Goal: Transaction & Acquisition: Book appointment/travel/reservation

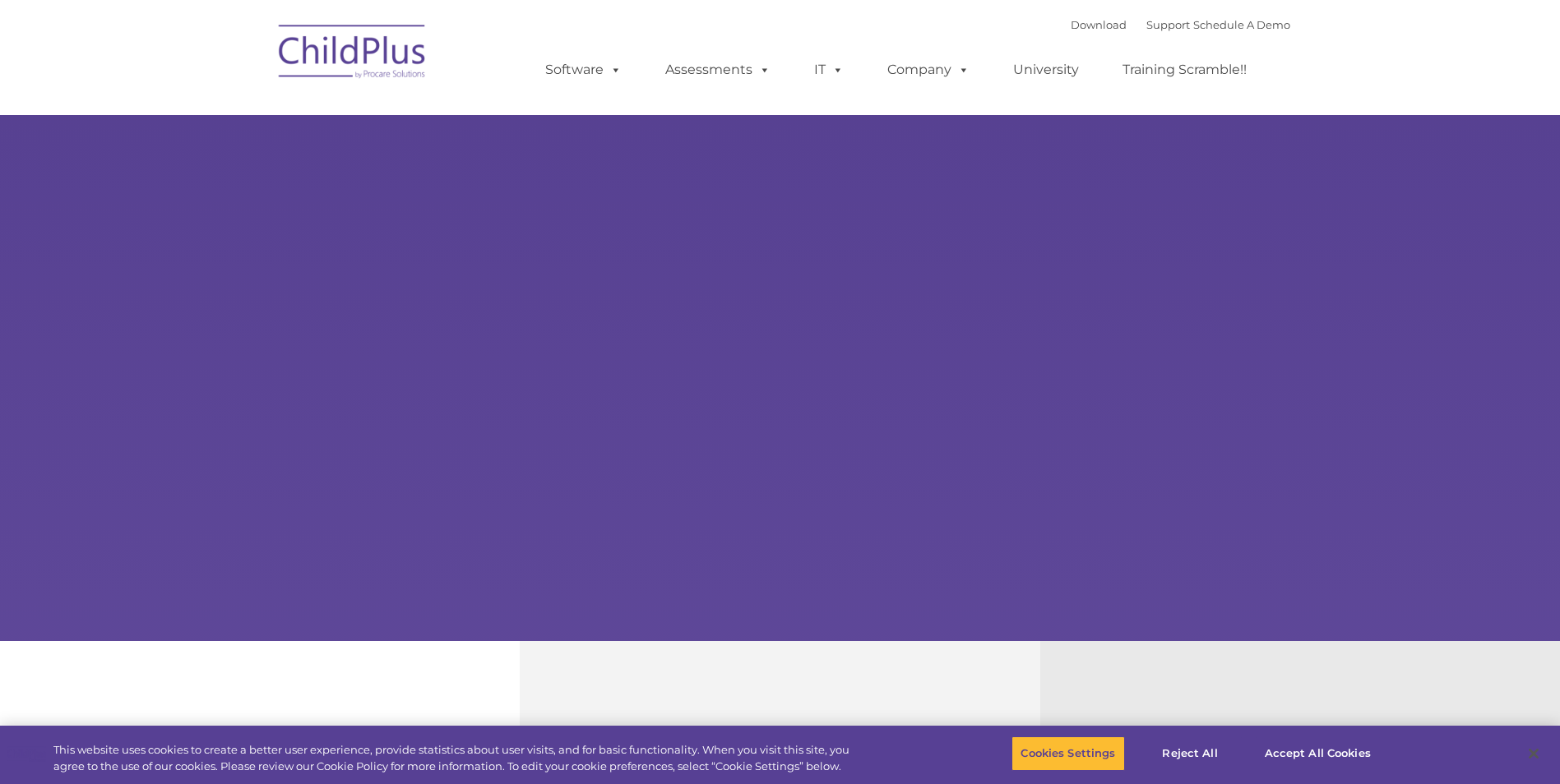
select select "MEDIUM"
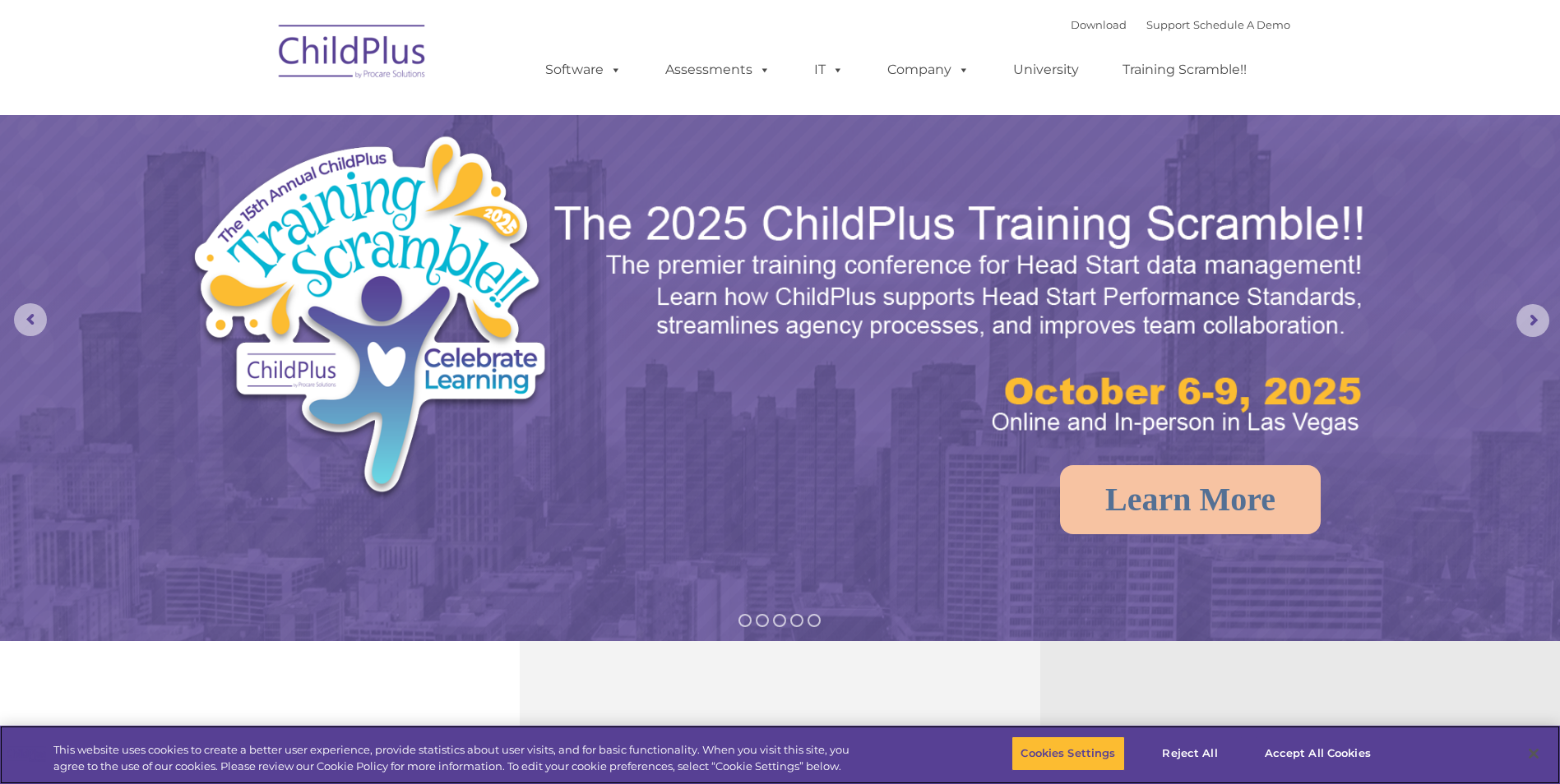
type input ""
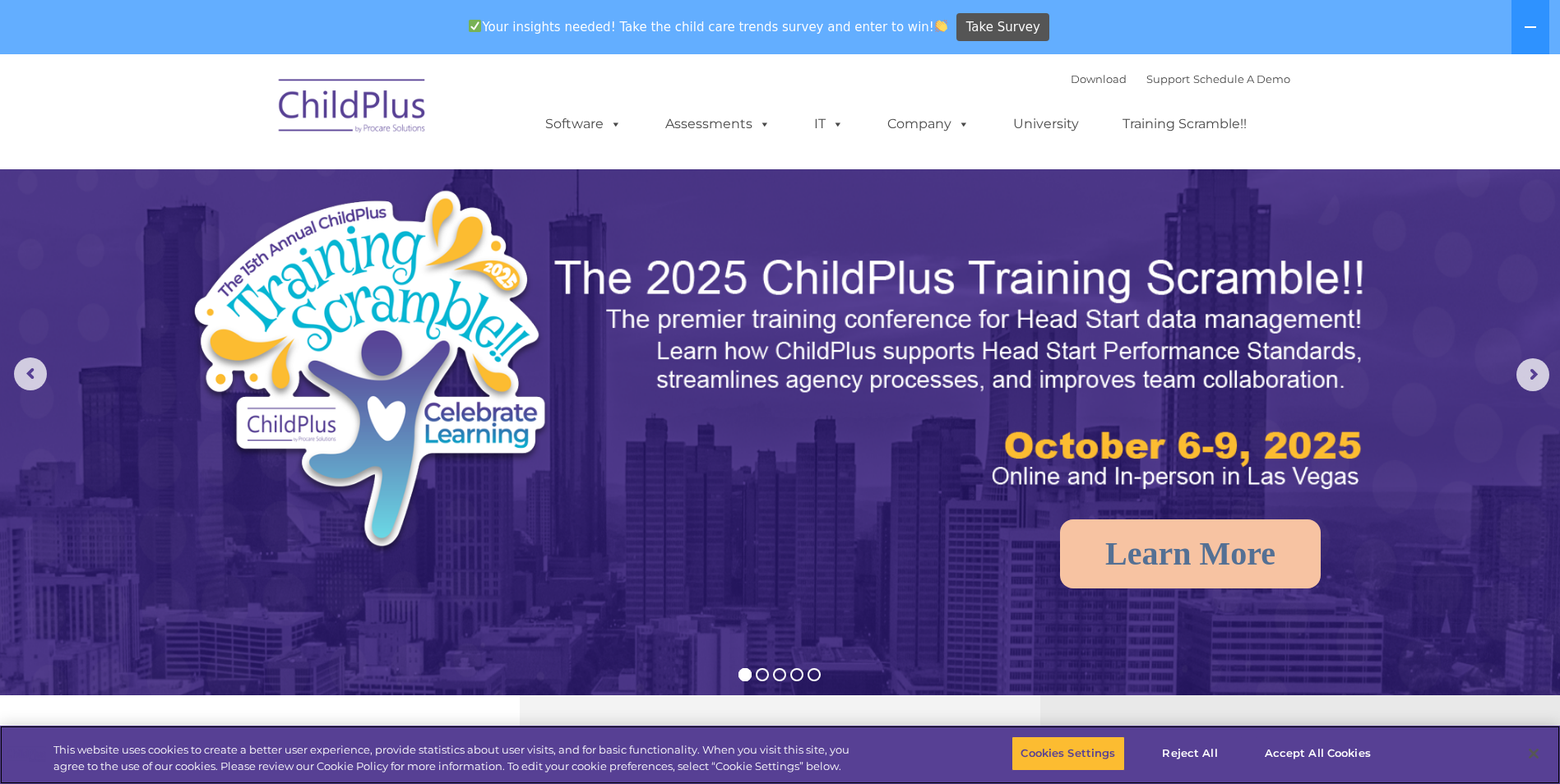
click at [701, 91] on ul "Software ChildPlus: The original and most widely-used Head Start data managemen…" at bounding box center [901, 124] width 778 height 66
click at [715, 128] on link "Assessments" at bounding box center [718, 124] width 138 height 33
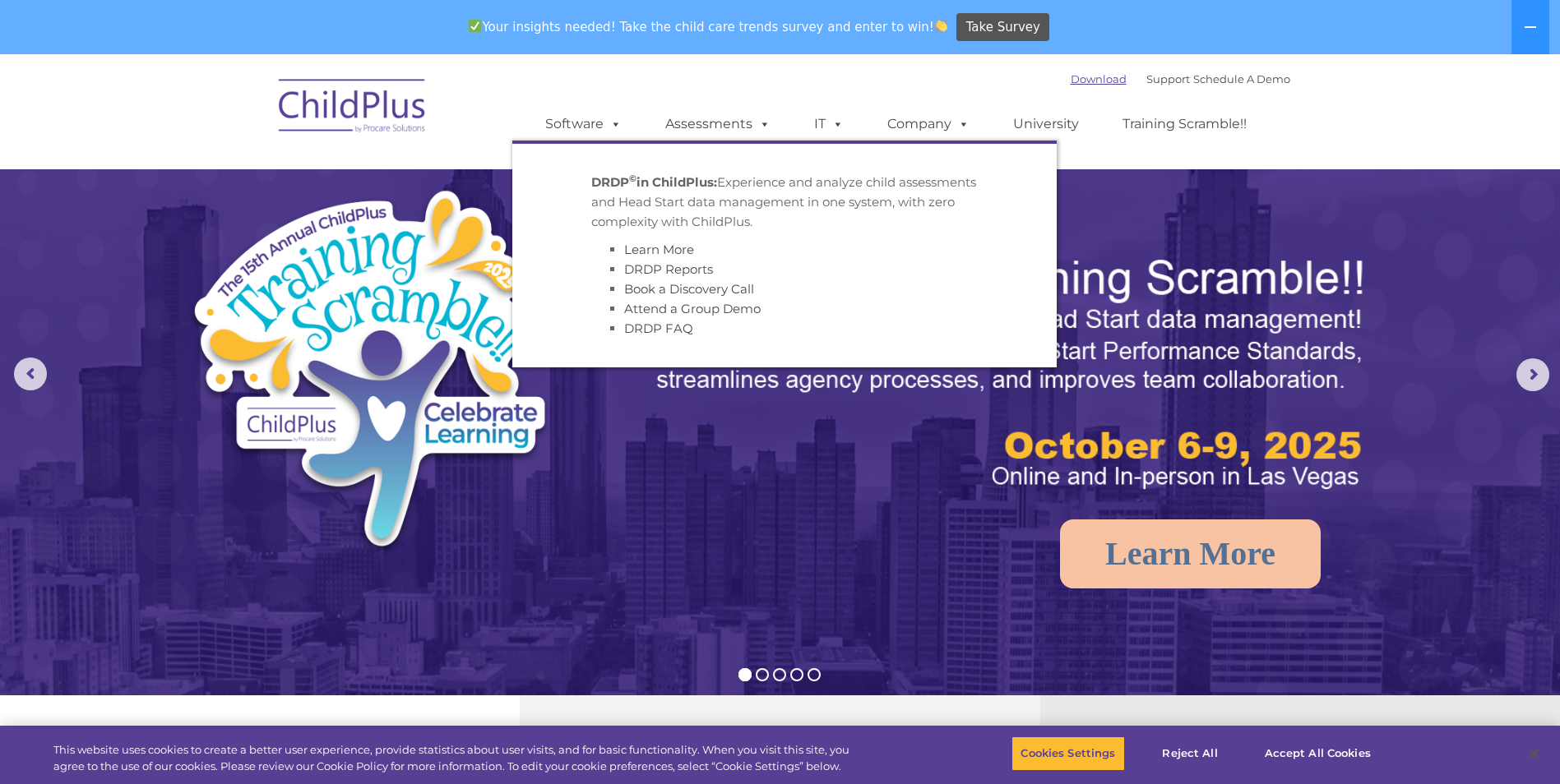
click at [1076, 80] on link "Download" at bounding box center [1099, 79] width 56 height 13
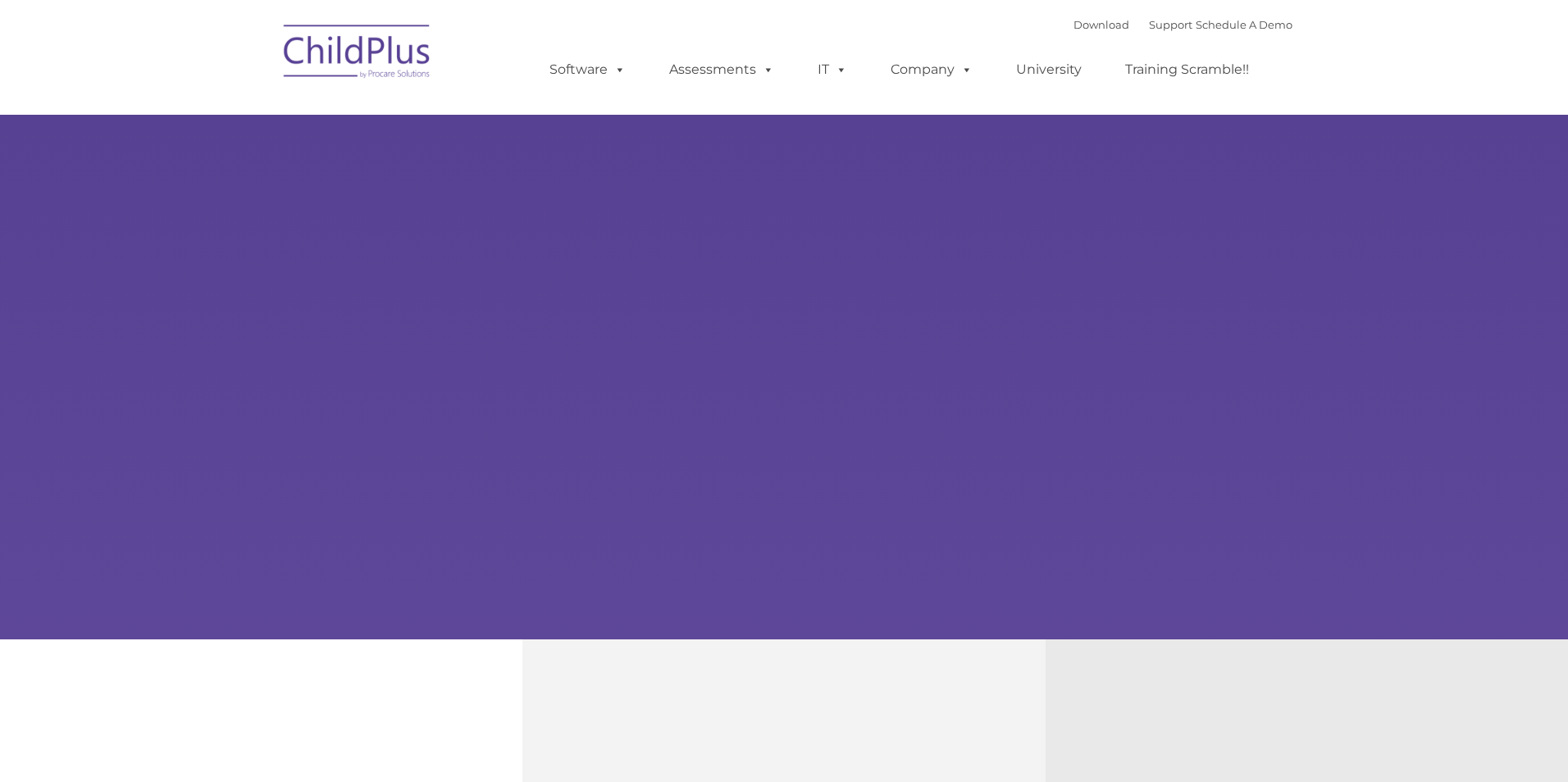
type input ""
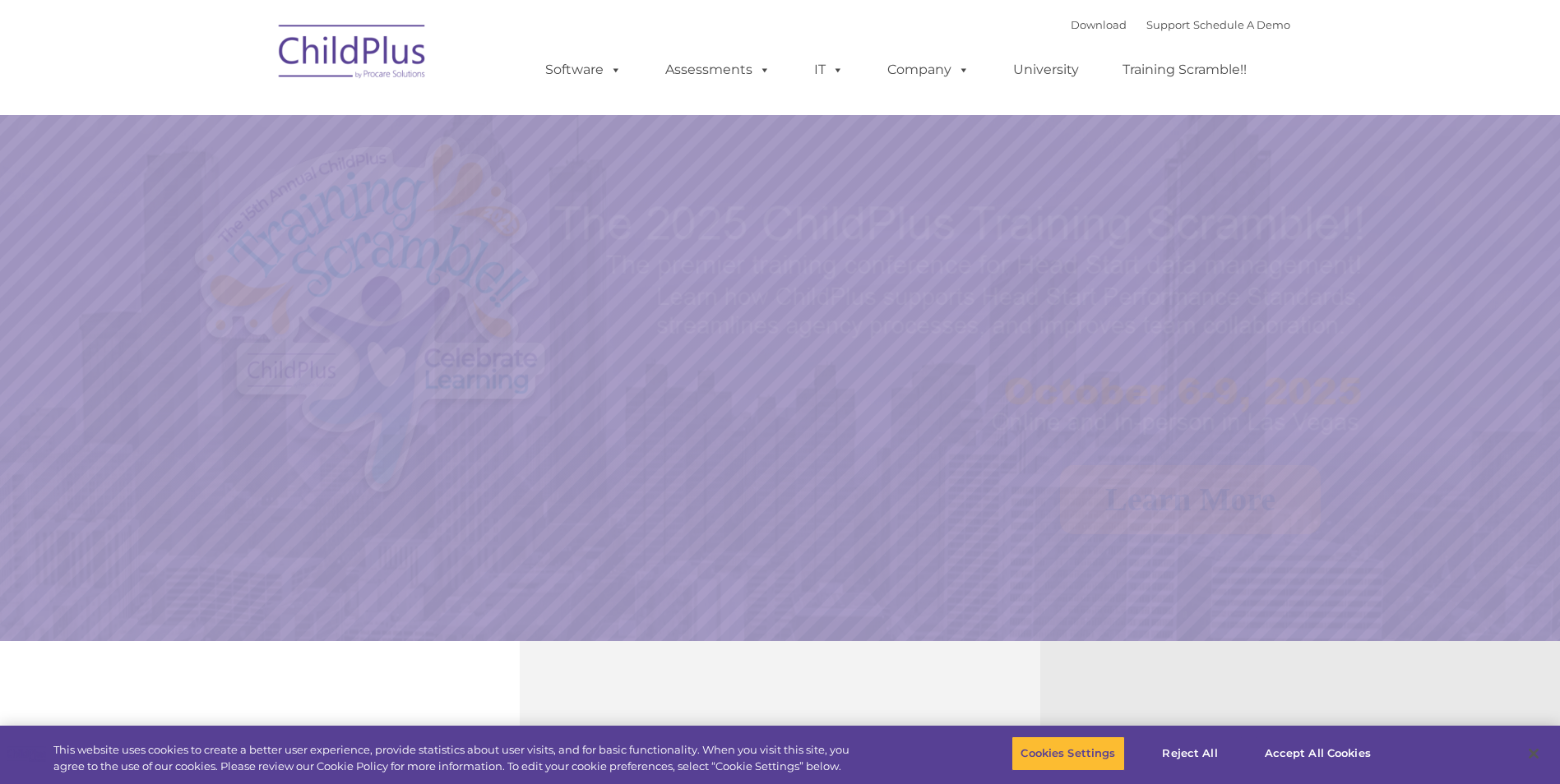
select select "MEDIUM"
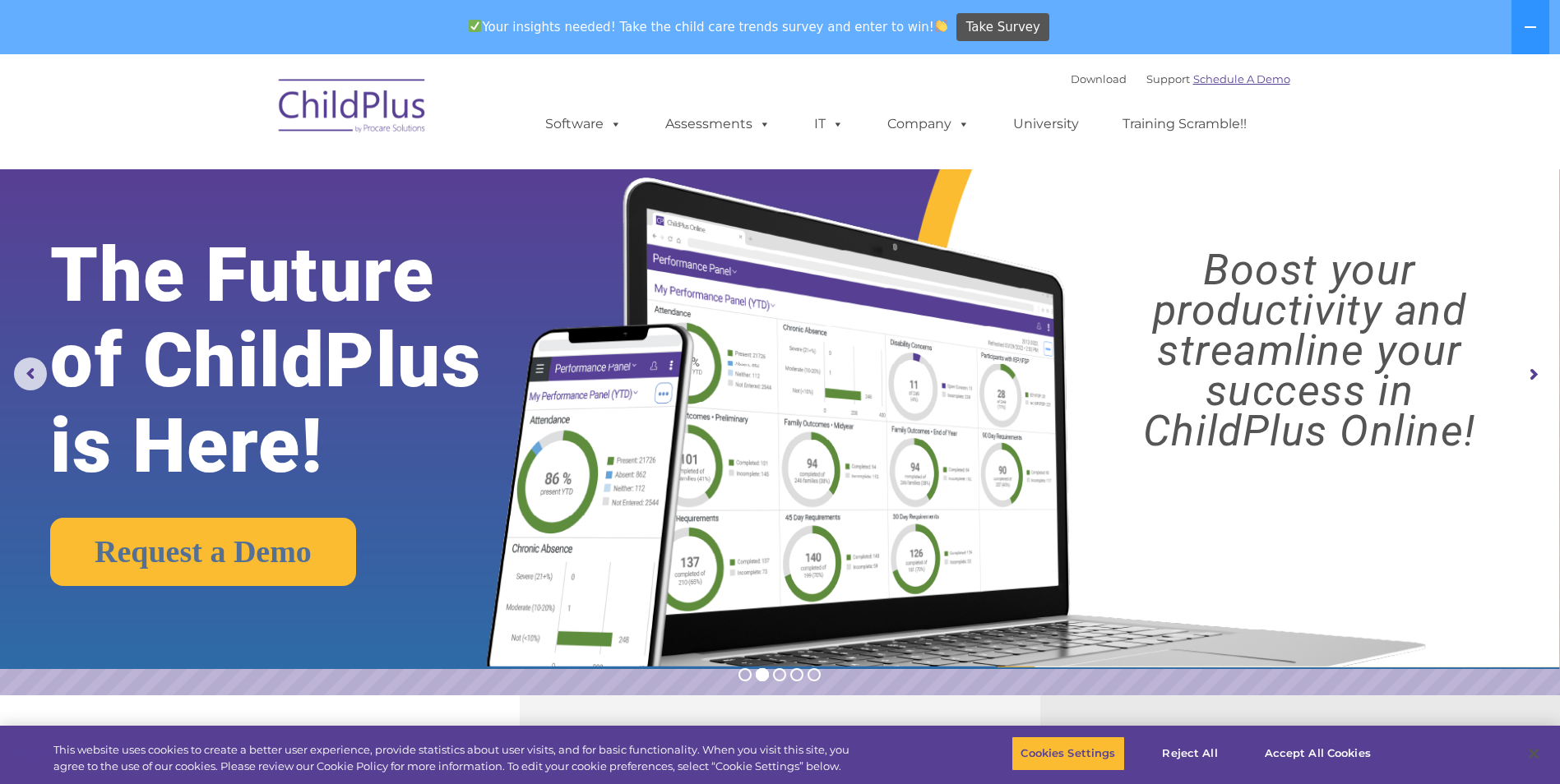
click at [1231, 85] on link "Schedule A Demo" at bounding box center [1241, 79] width 97 height 13
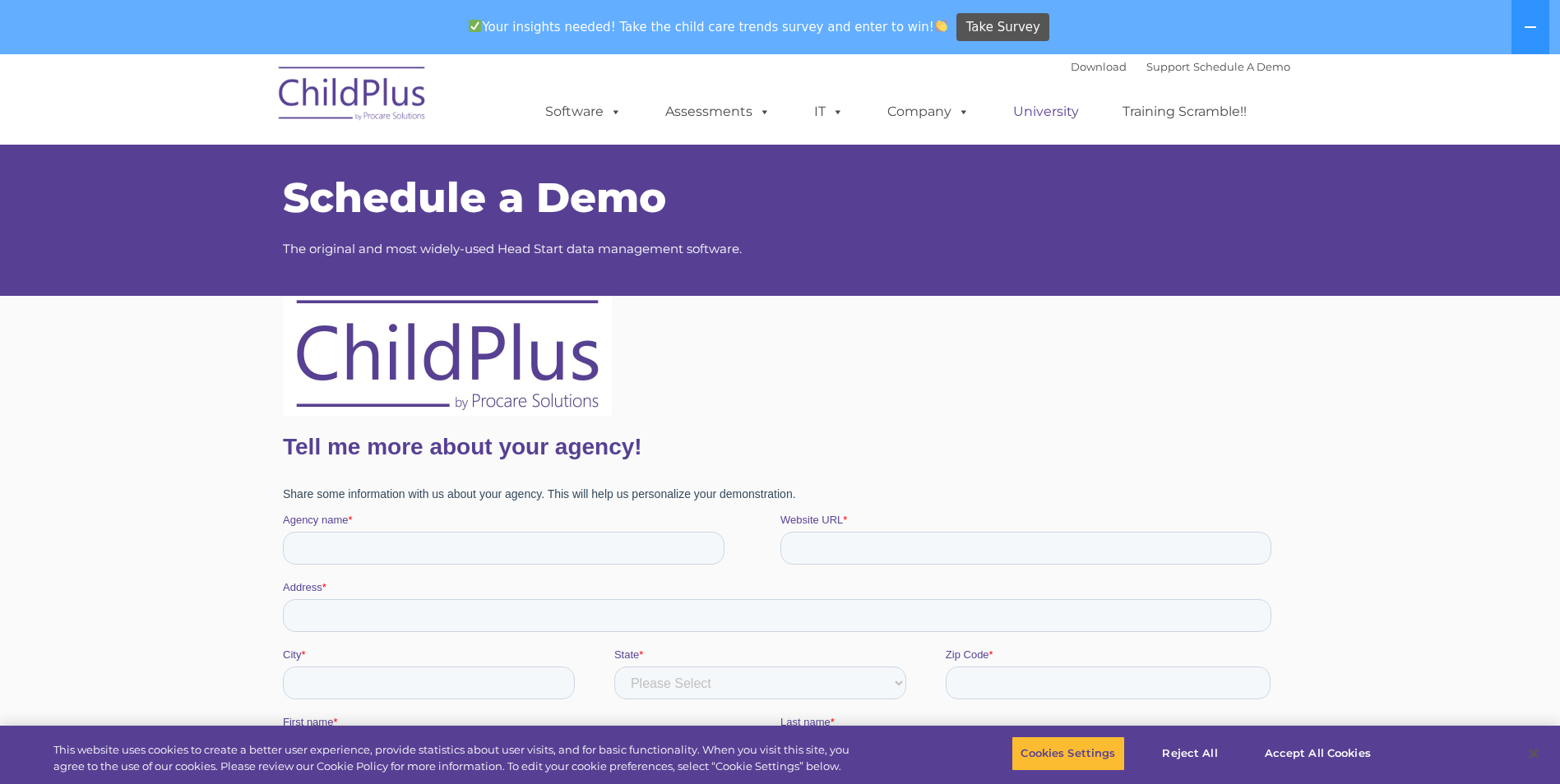
click at [1042, 118] on link "University" at bounding box center [1046, 111] width 98 height 33
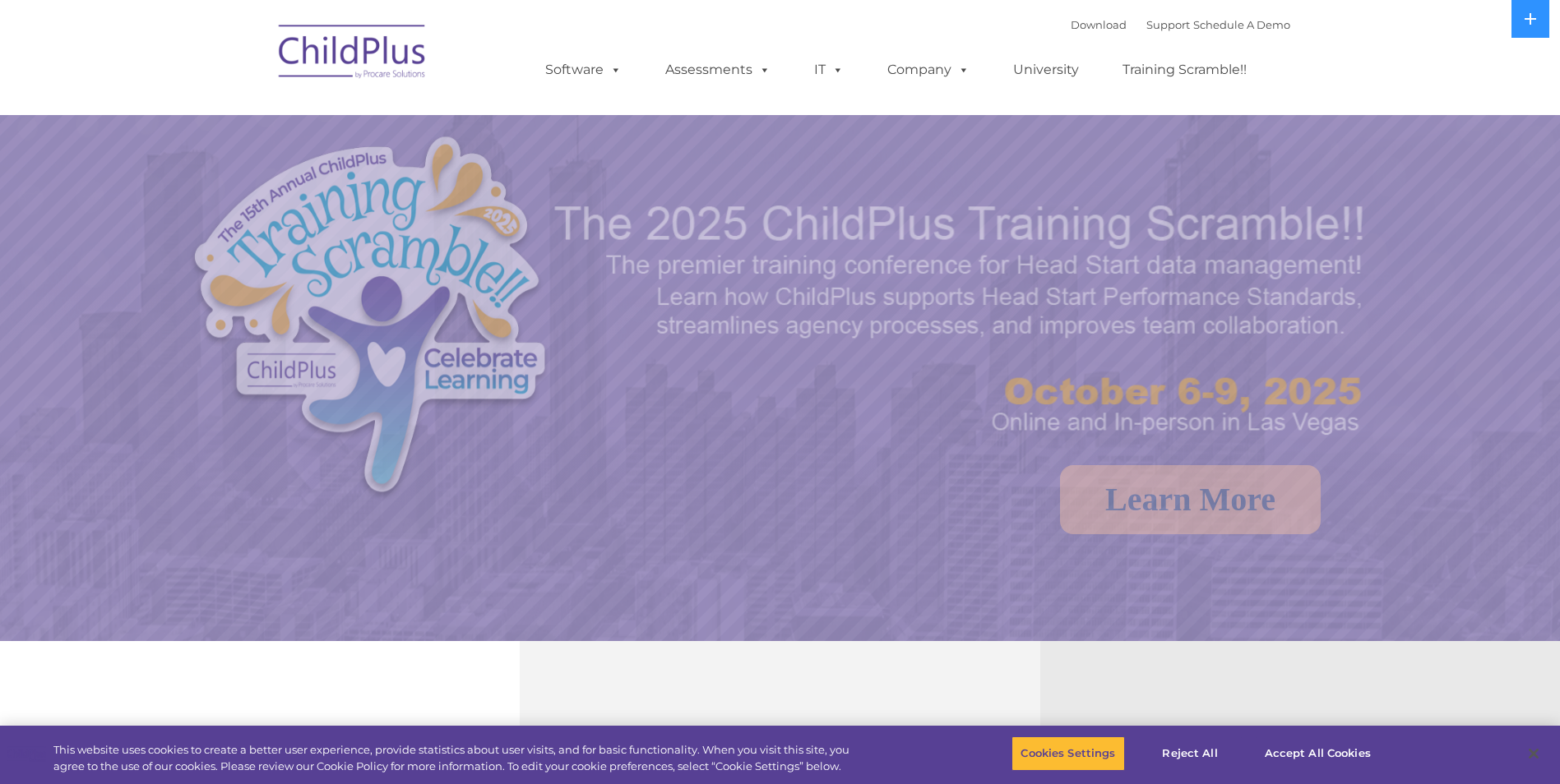
select select "MEDIUM"
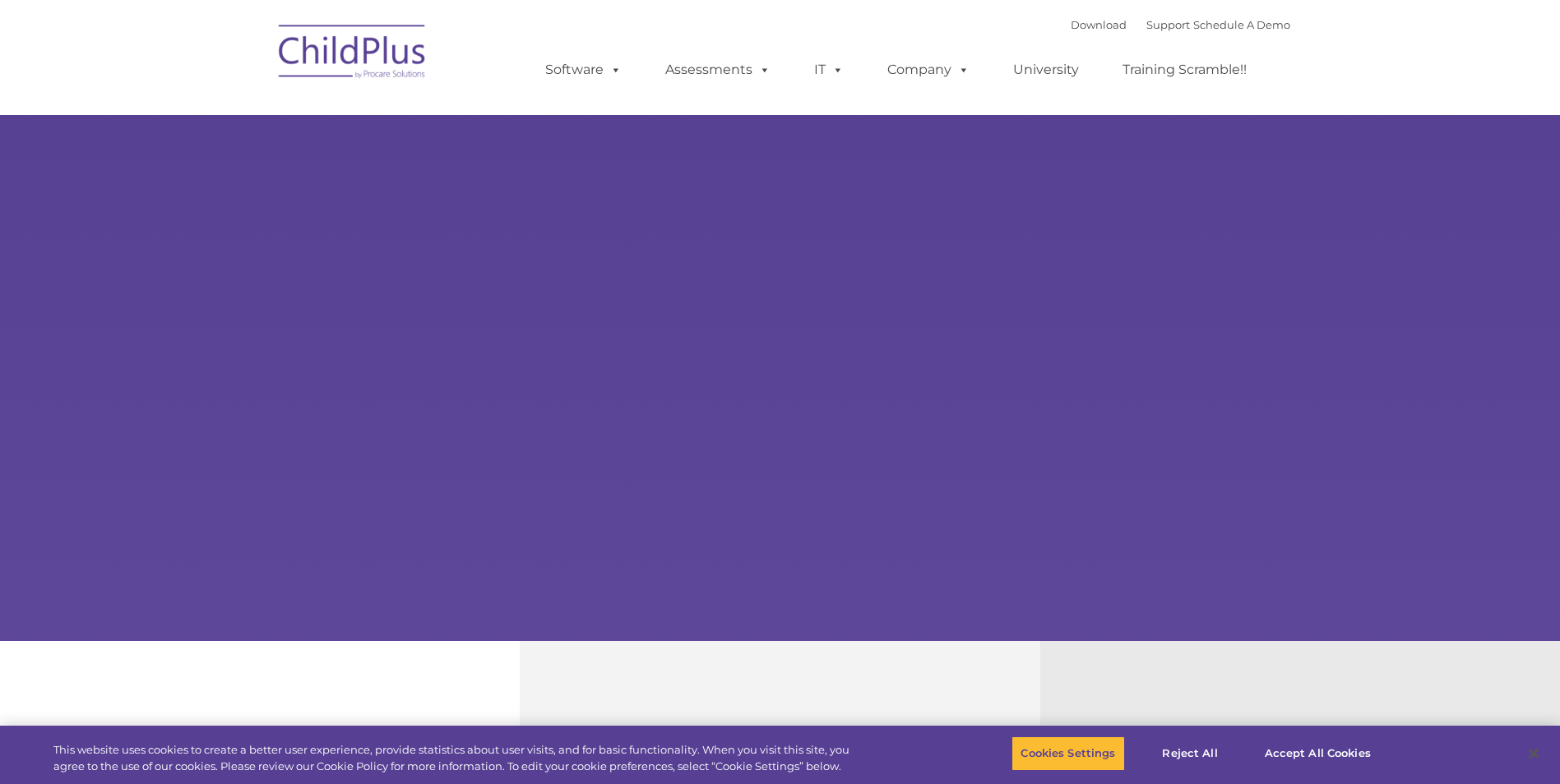
type input ""
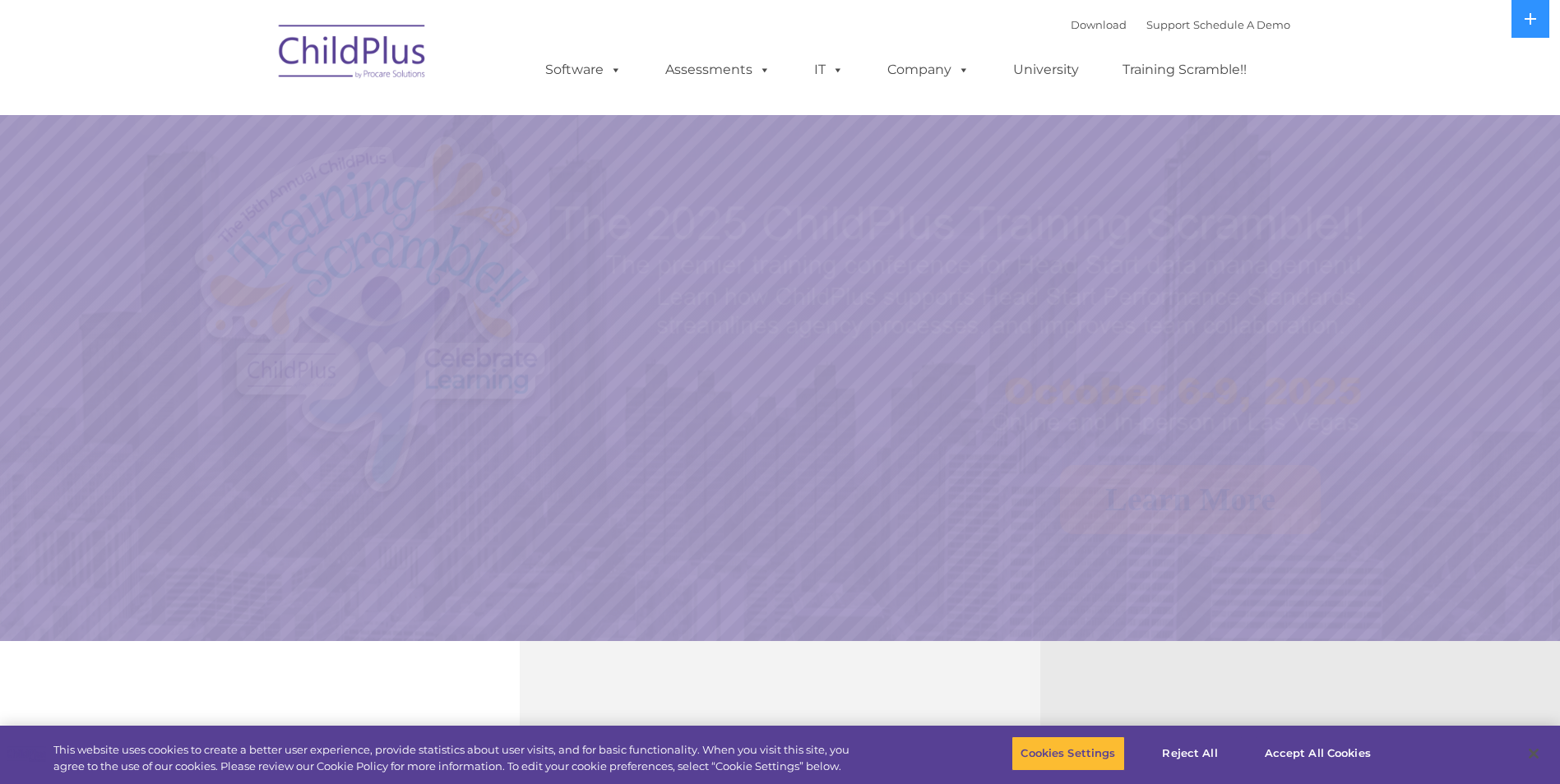
select select "MEDIUM"
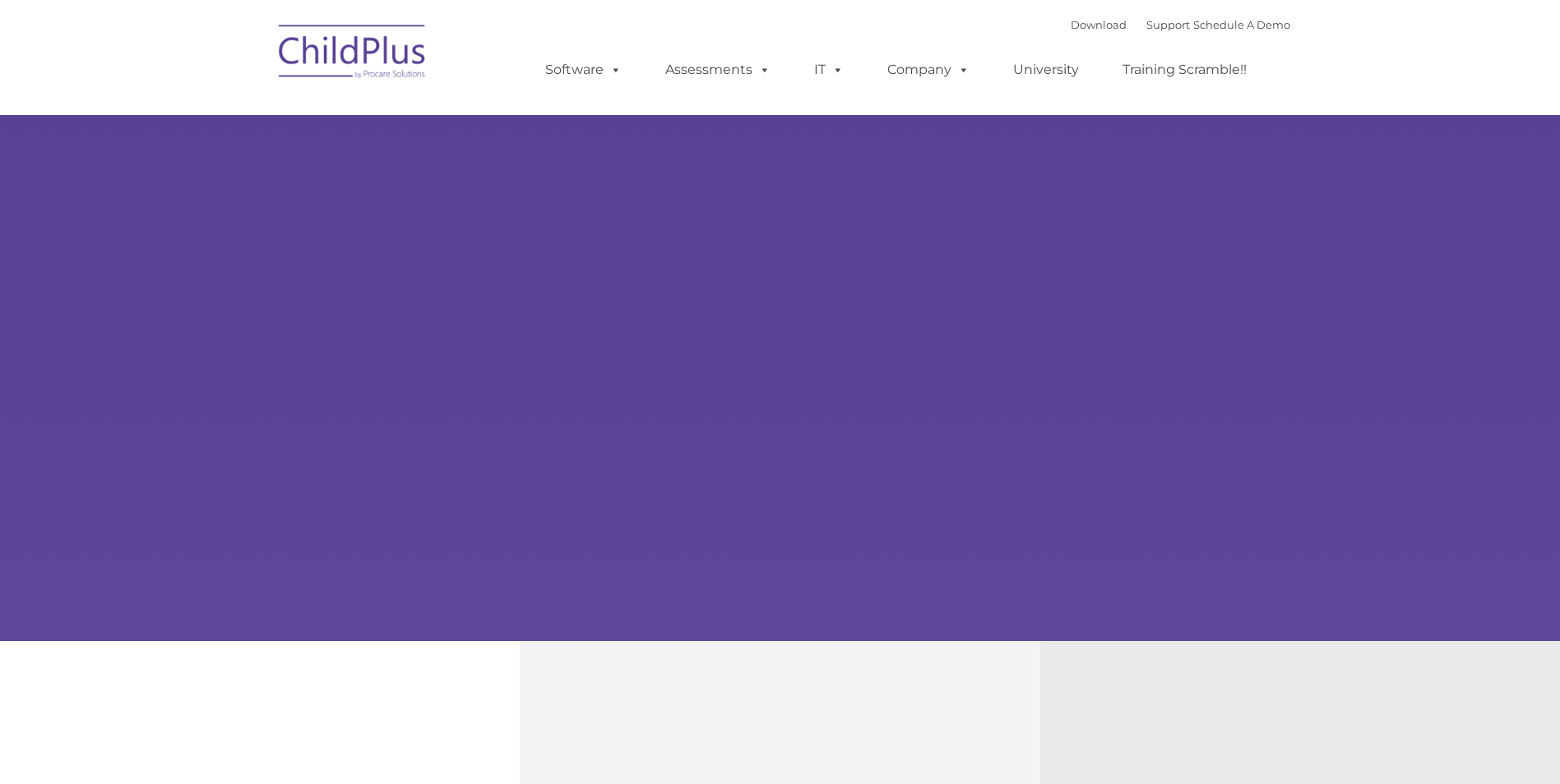
type input ""
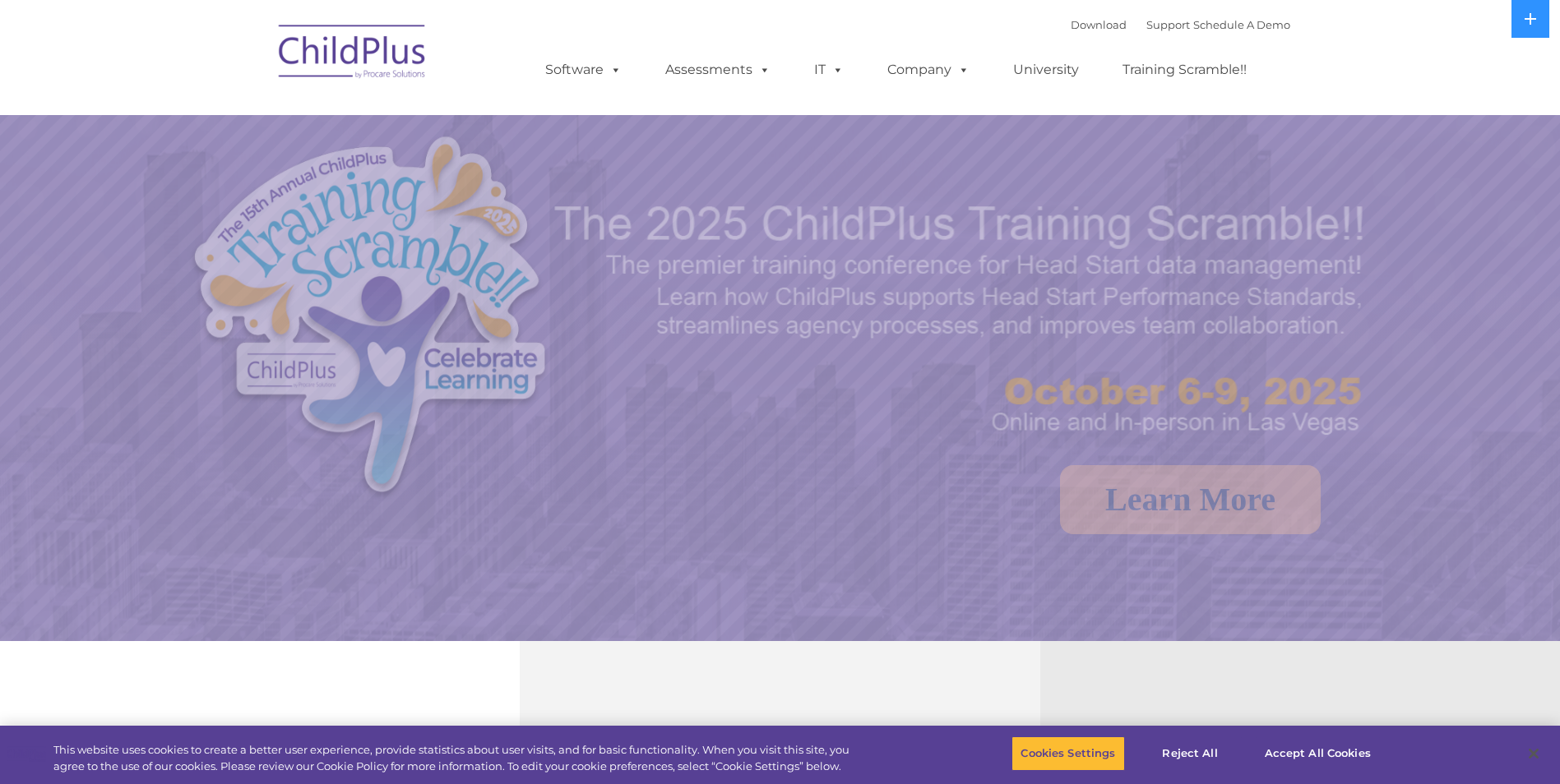
select select "MEDIUM"
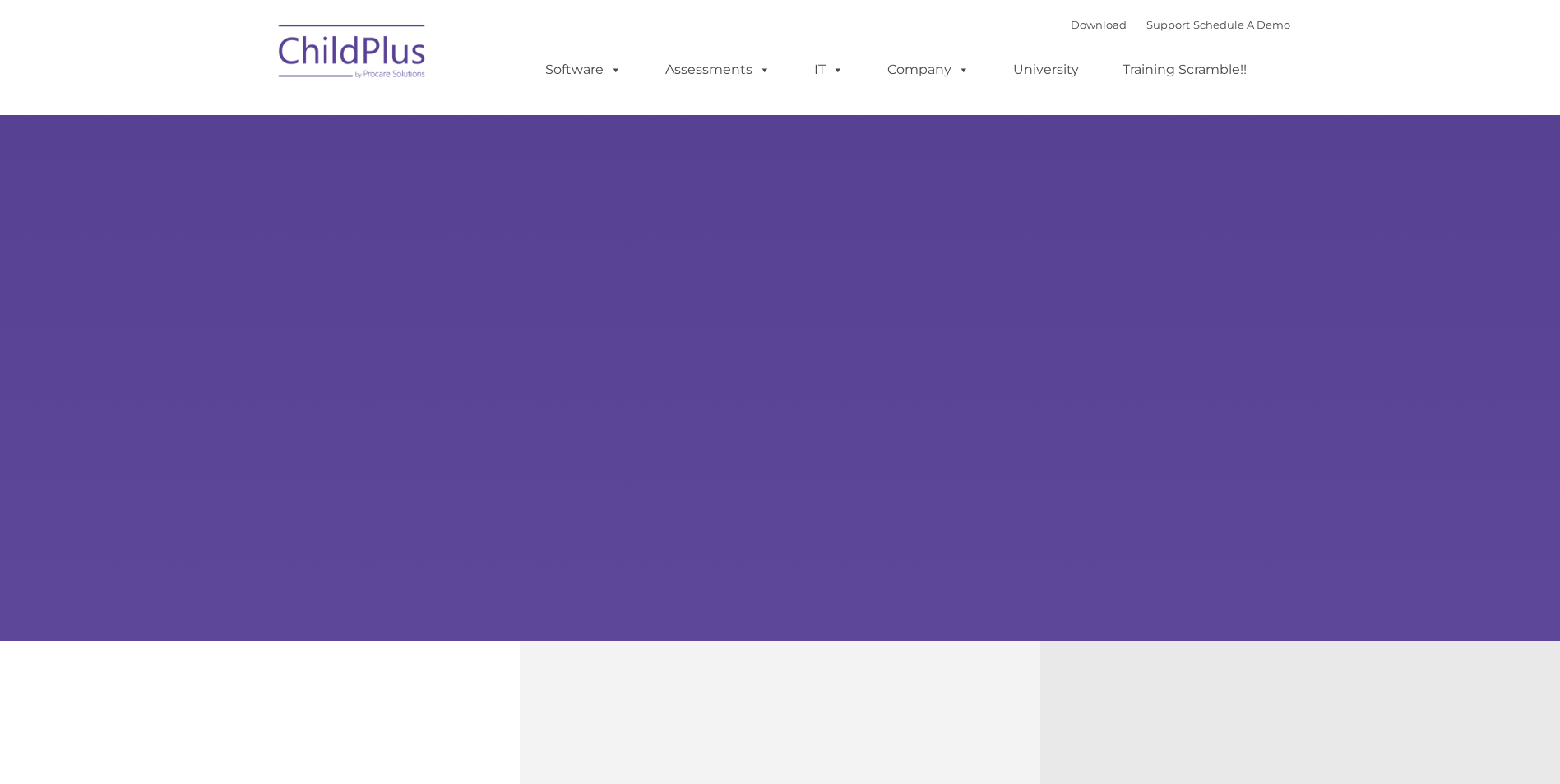
type input ""
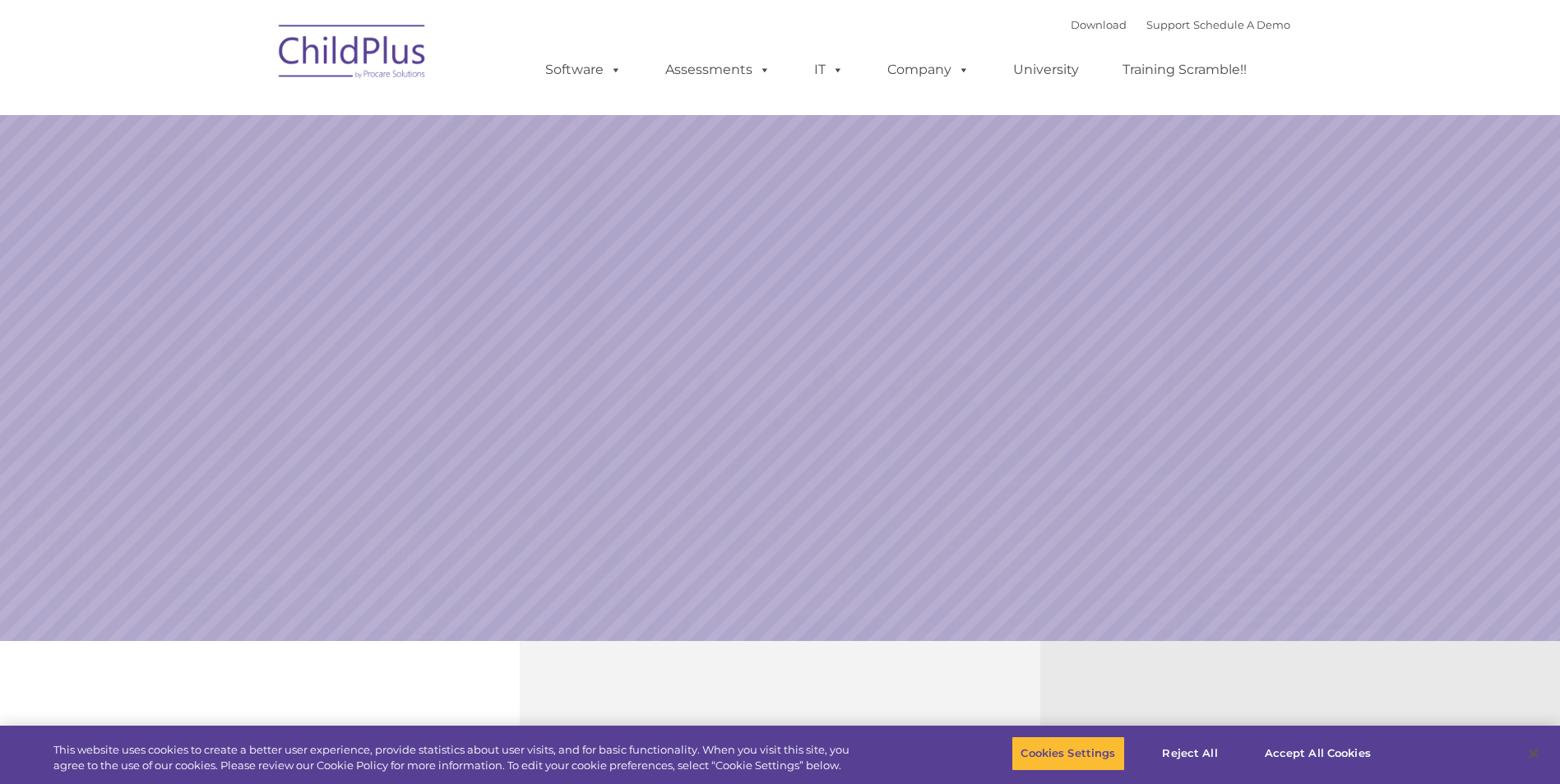
select select "MEDIUM"
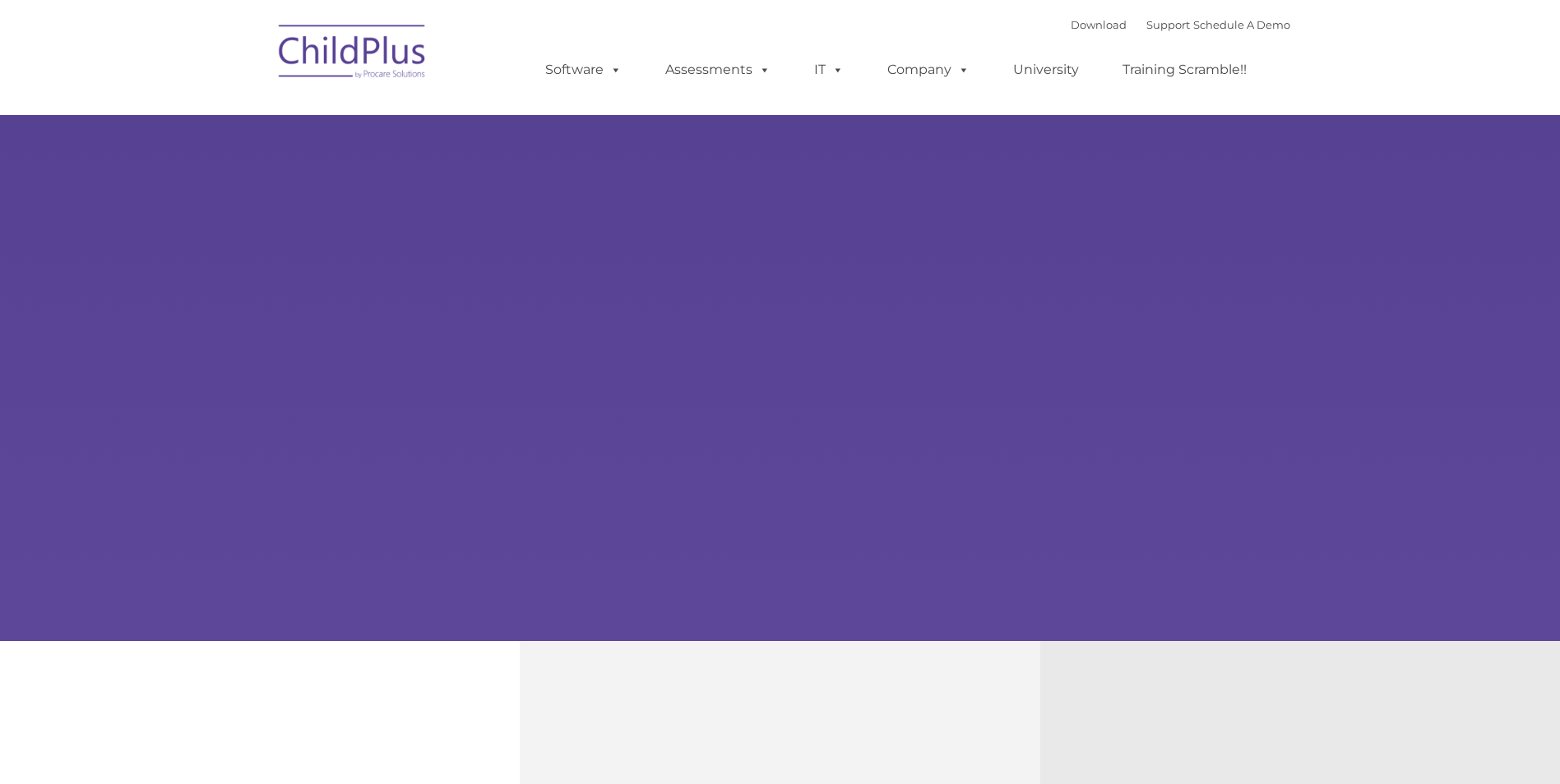
type input ""
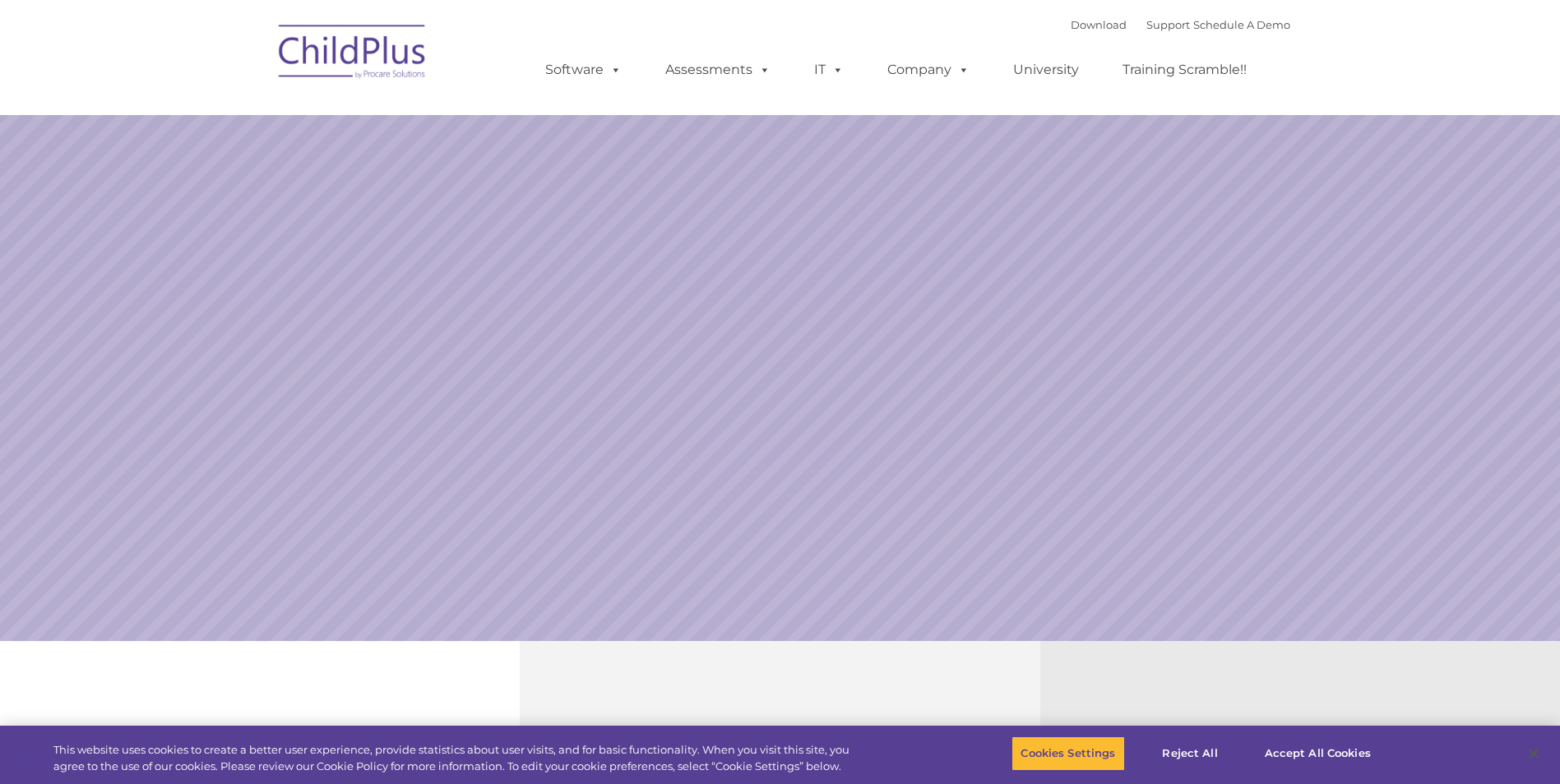
select select "MEDIUM"
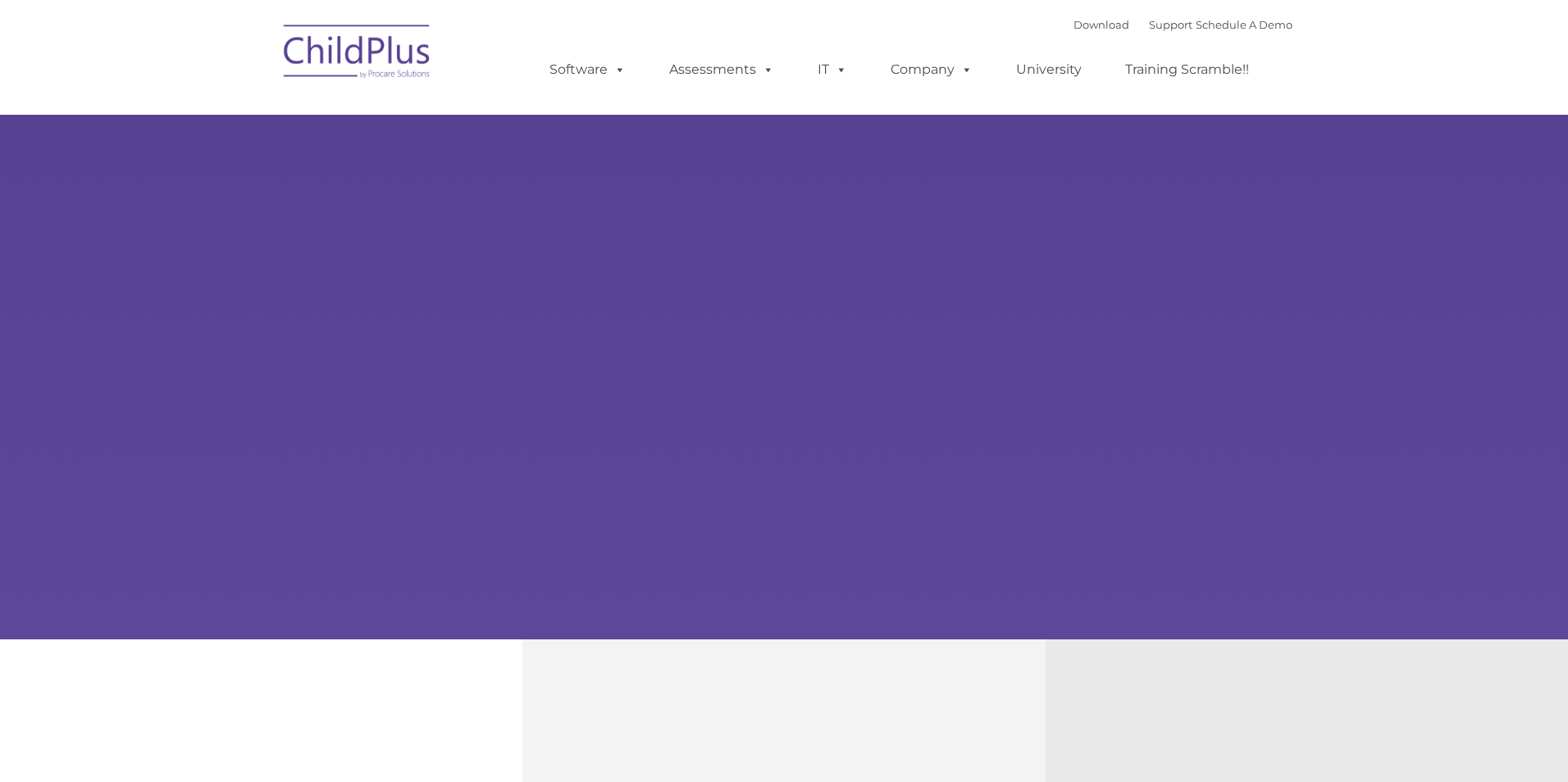
type input ""
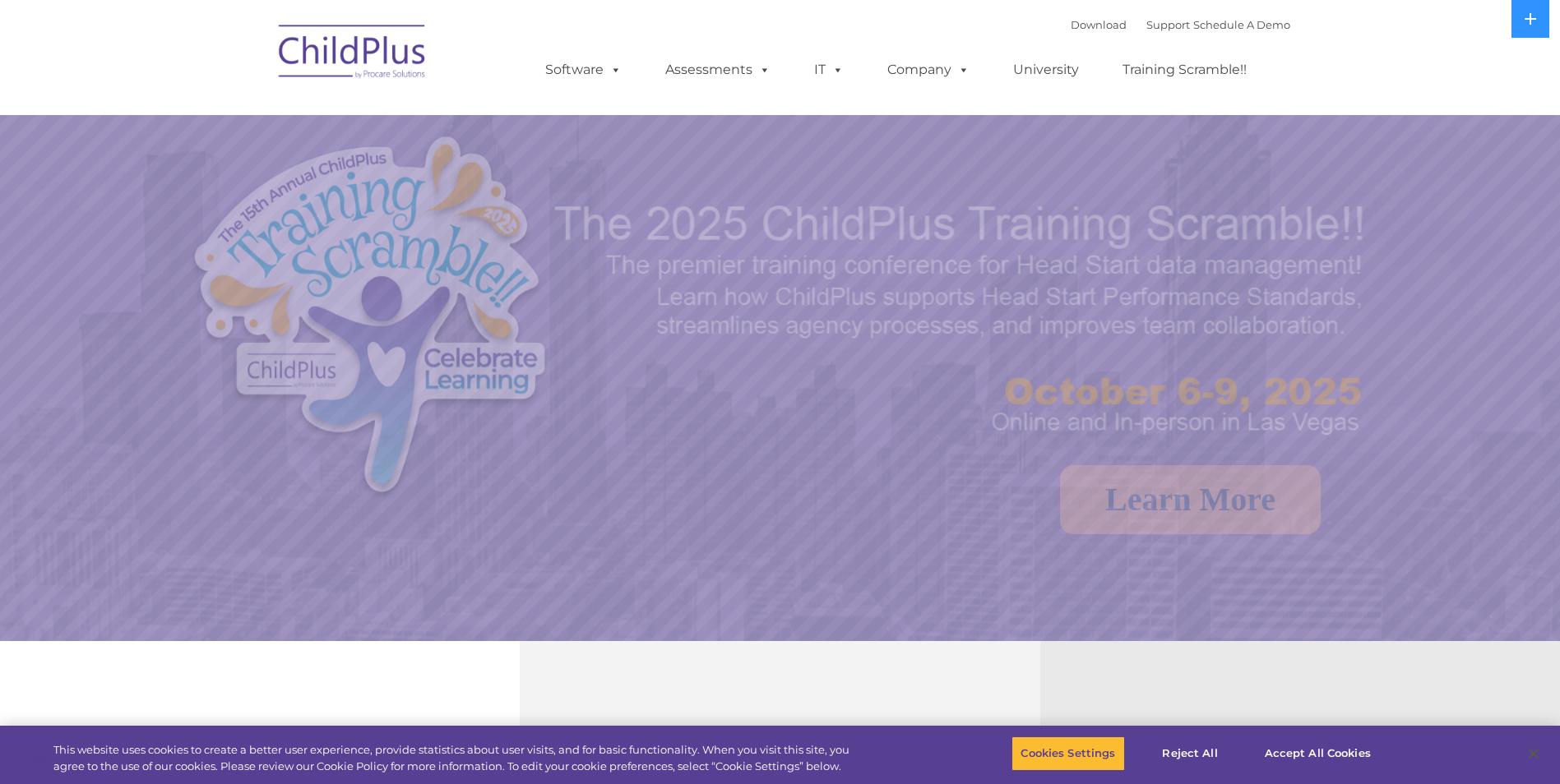
select select "MEDIUM"
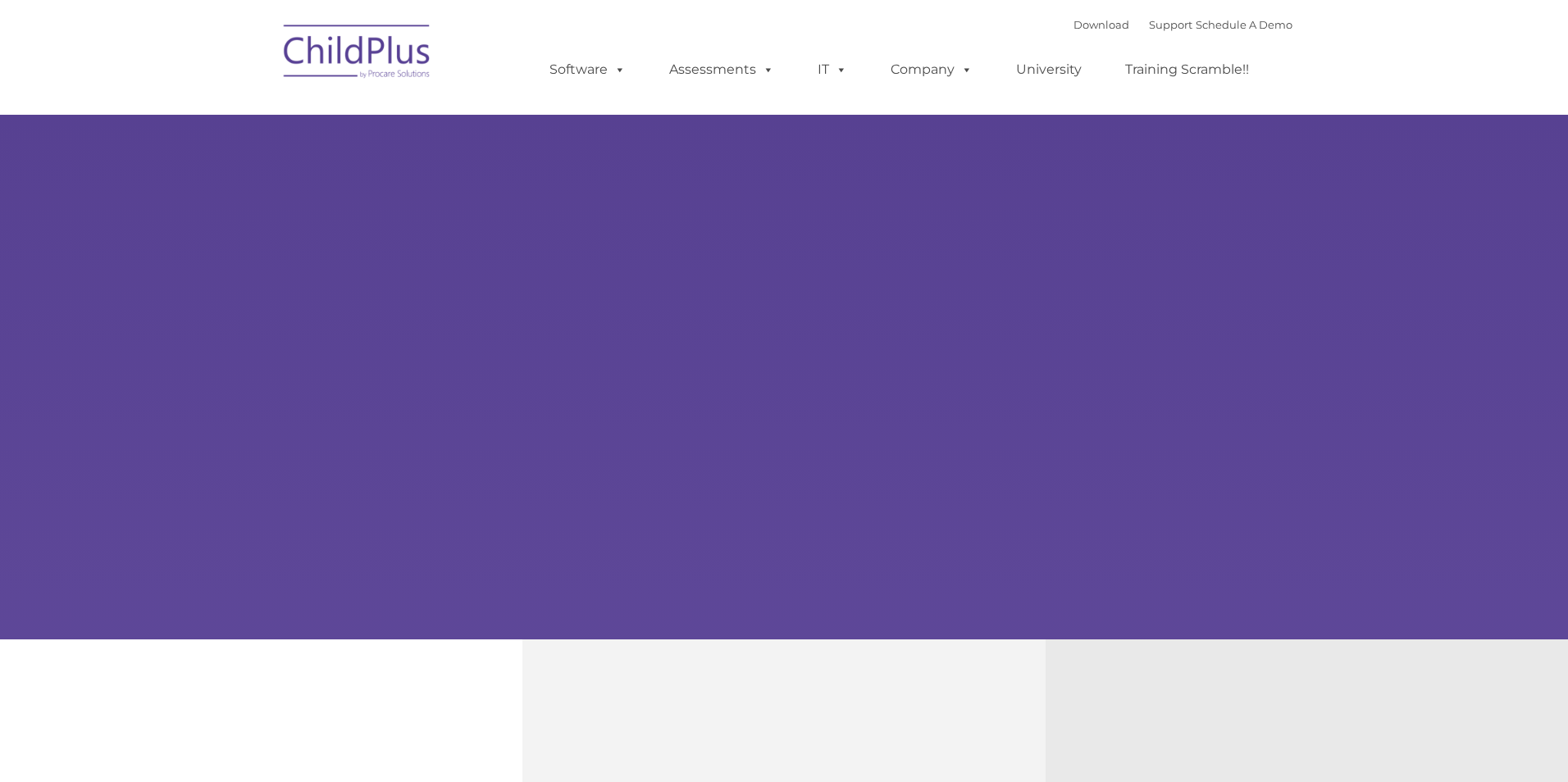
type input ""
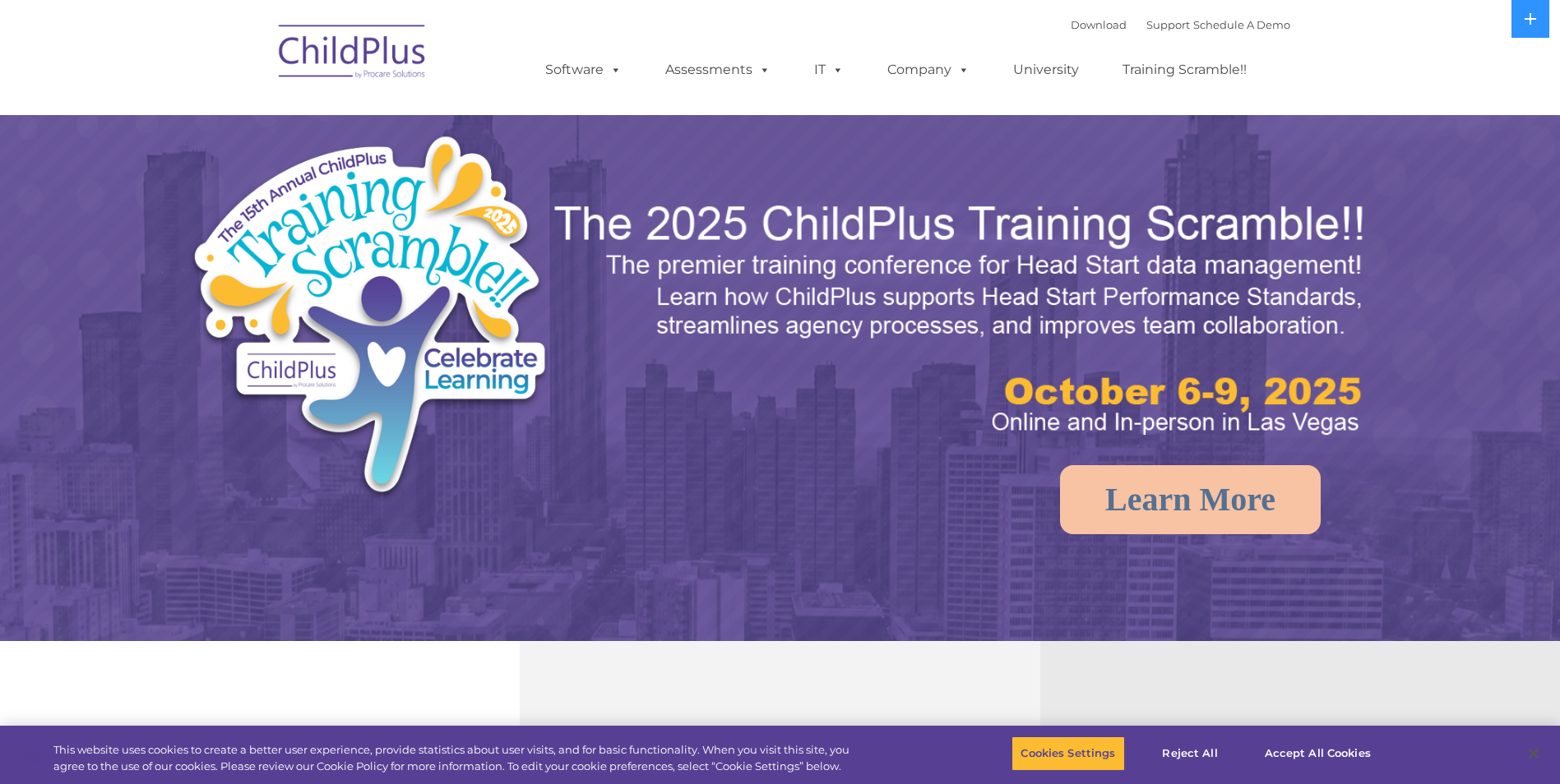
select select "MEDIUM"
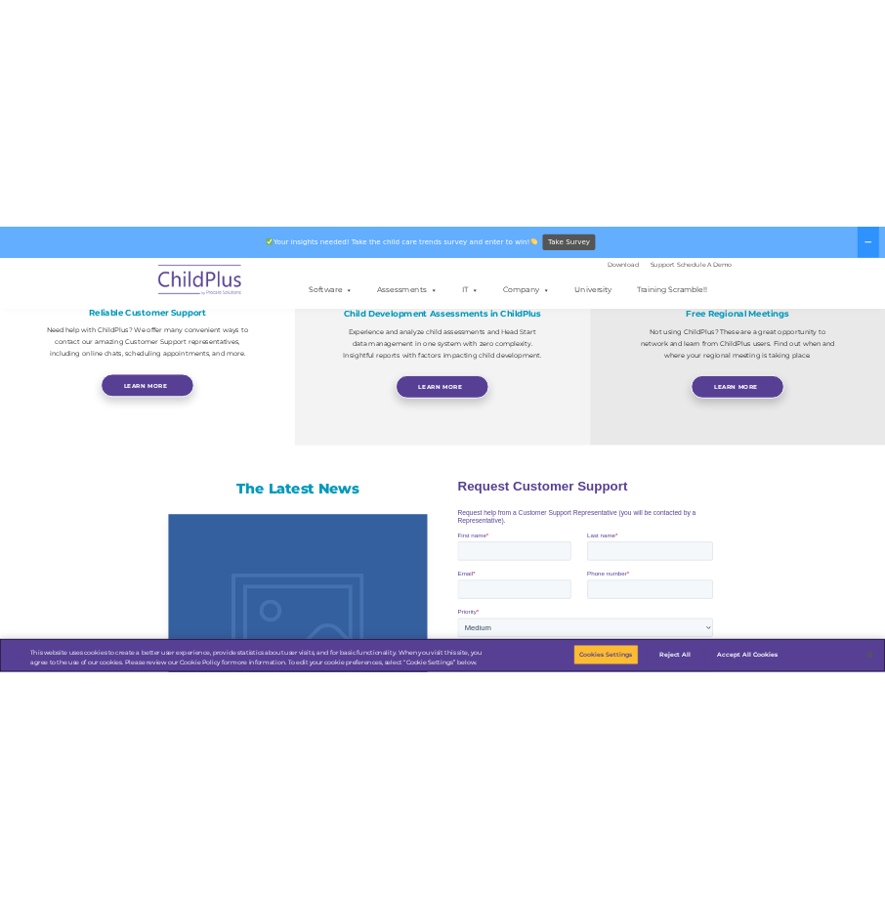
scroll to position [840, 0]
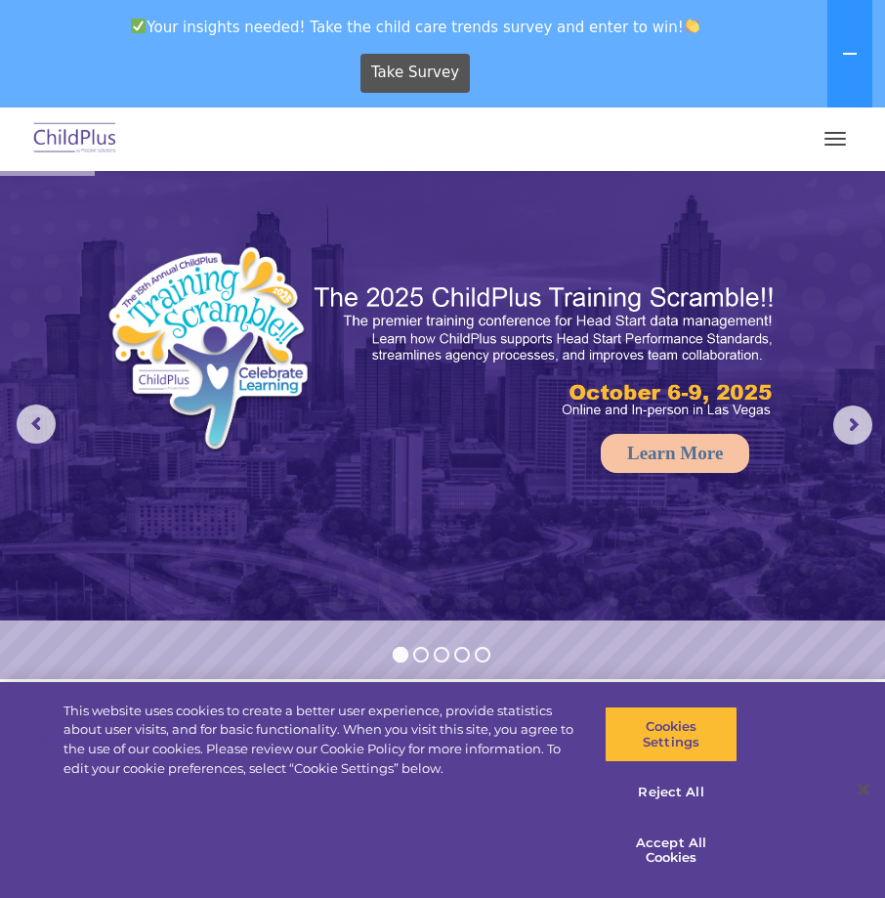
select select "MEDIUM"
click at [843, 140] on button "button" at bounding box center [835, 138] width 41 height 31
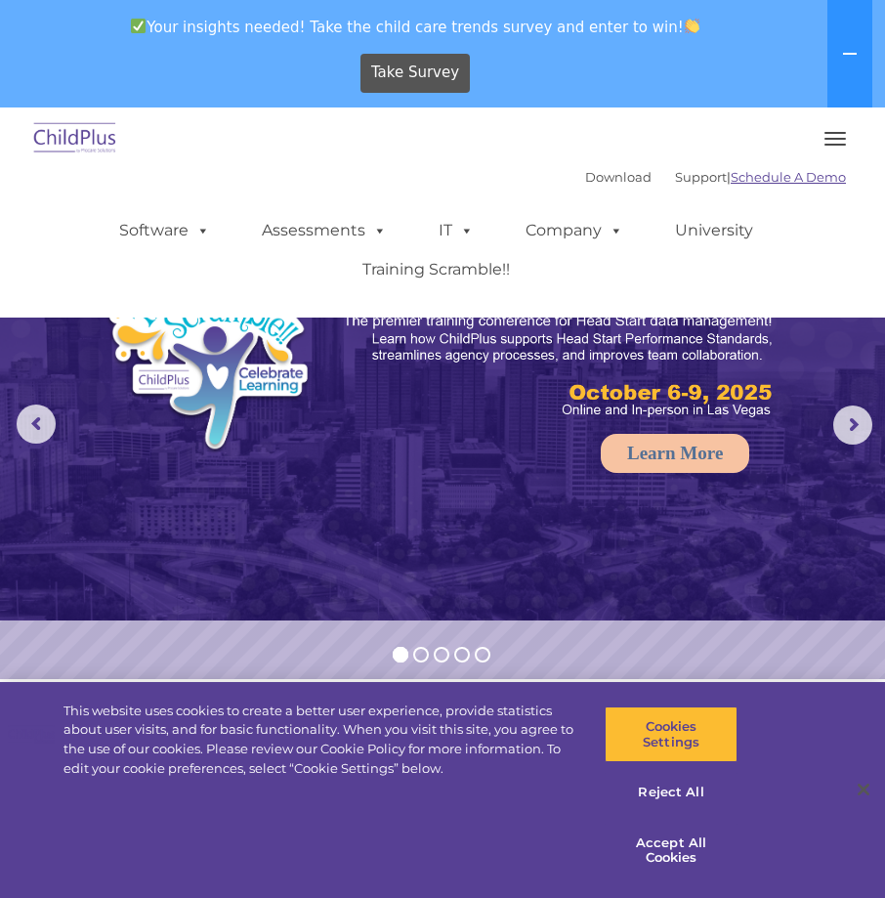
click at [773, 181] on link "Schedule A Demo" at bounding box center [788, 177] width 115 height 16
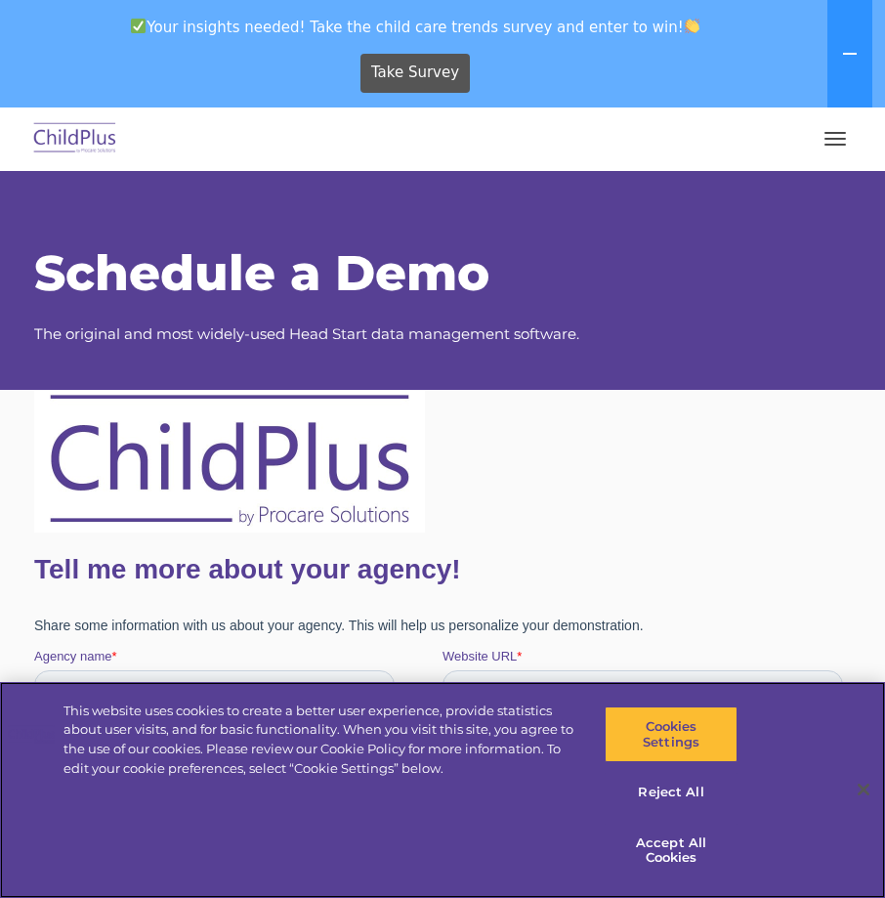
click at [853, 136] on button "button" at bounding box center [835, 138] width 41 height 31
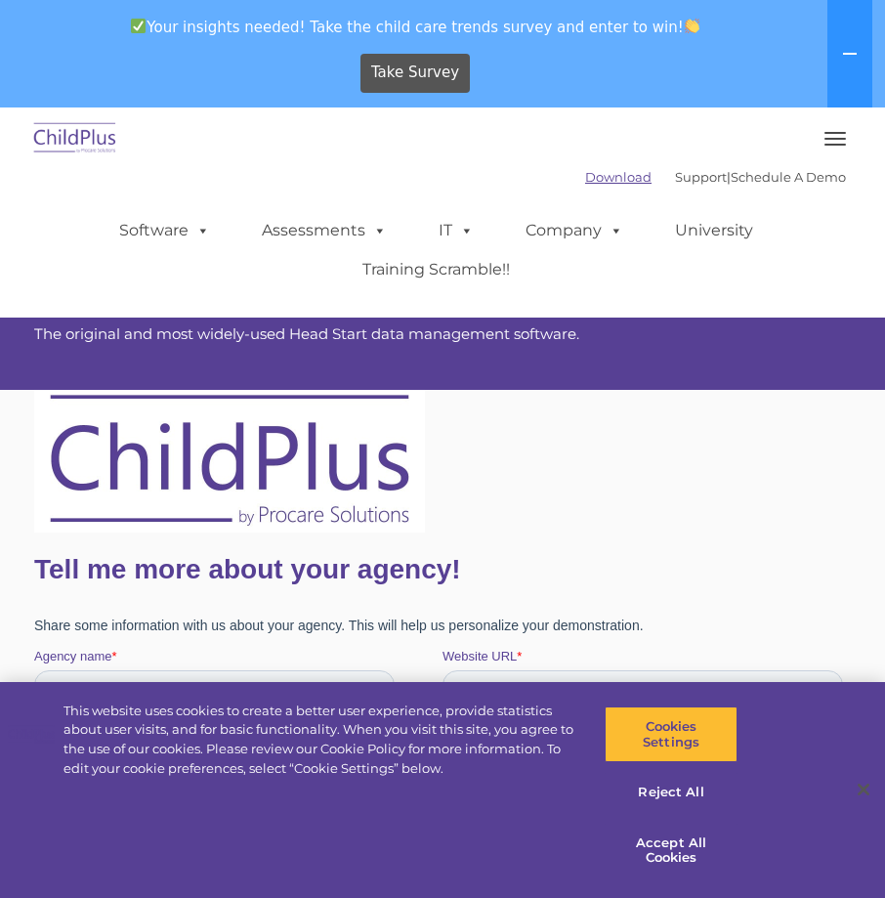
click at [588, 182] on link "Download" at bounding box center [618, 177] width 66 height 16
